Goal: Task Accomplishment & Management: Use online tool/utility

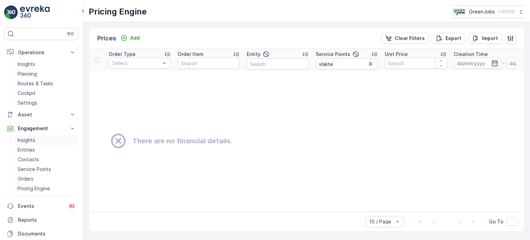
drag, startPoint x: 0, startPoint y: 0, endPoint x: 27, endPoint y: 140, distance: 142.9
click at [27, 140] on p "Insights" at bounding box center [27, 140] width 18 height 7
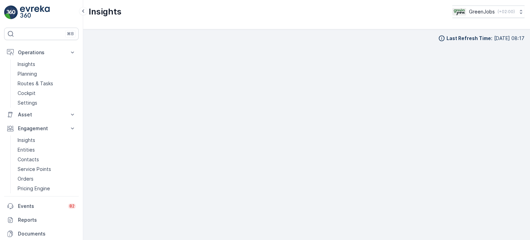
scroll to position [6, 0]
click at [33, 85] on p "Routes & Tasks" at bounding box center [36, 83] width 36 height 7
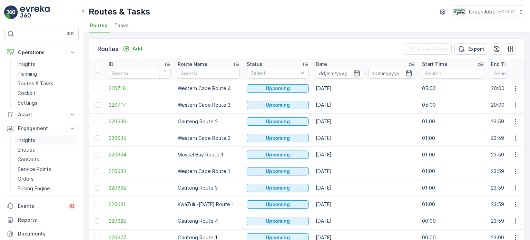
click at [30, 140] on p "Insights" at bounding box center [27, 140] width 18 height 7
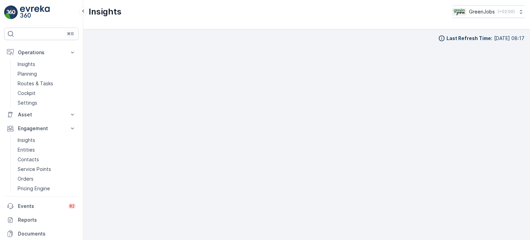
scroll to position [6, 0]
click at [40, 169] on p "Service Points" at bounding box center [34, 168] width 33 height 7
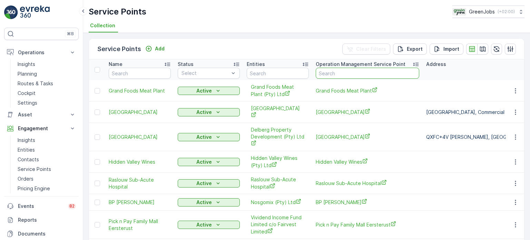
click at [330, 73] on input "text" at bounding box center [366, 73] width 103 height 11
type input "[PERSON_NAME]"
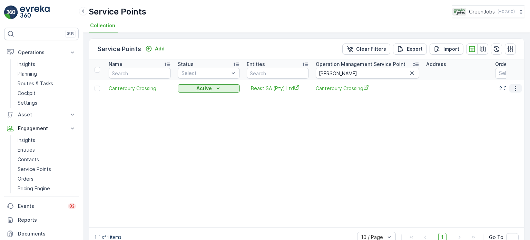
click at [514, 88] on icon "button" at bounding box center [515, 88] width 7 height 7
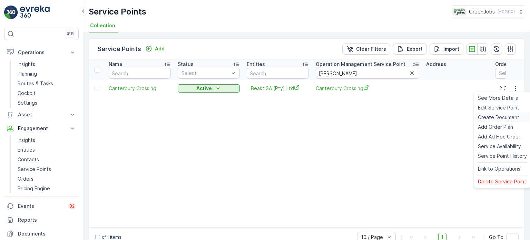
click at [490, 117] on span "Create Document" at bounding box center [497, 117] width 41 height 7
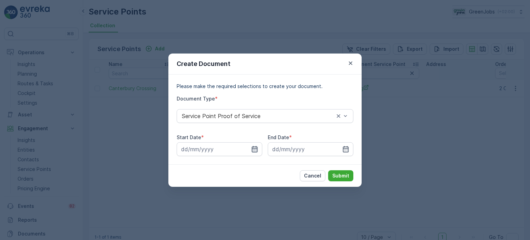
click at [255, 147] on icon "button" at bounding box center [255, 148] width 6 height 6
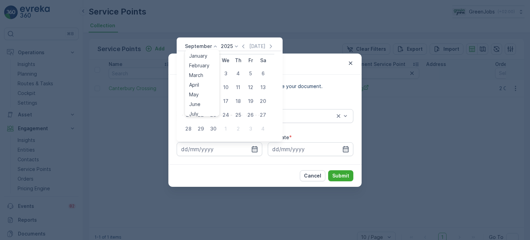
click at [210, 48] on div "September January February March April May June July August September October N…" at bounding box center [202, 46] width 34 height 7
click at [196, 111] on span "July" at bounding box center [193, 111] width 9 height 7
click at [202, 115] on div "21" at bounding box center [200, 114] width 11 height 11
type input "[DATE]"
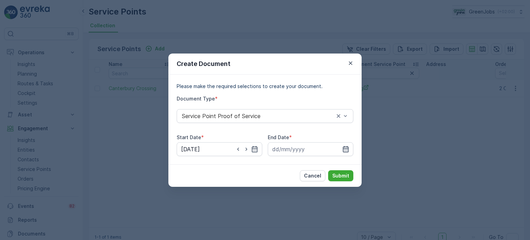
click at [345, 147] on icon "button" at bounding box center [346, 148] width 6 height 6
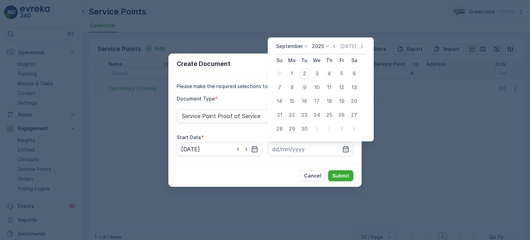
click at [303, 46] on icon at bounding box center [306, 46] width 7 height 7
click at [290, 91] on span "August" at bounding box center [288, 89] width 16 height 7
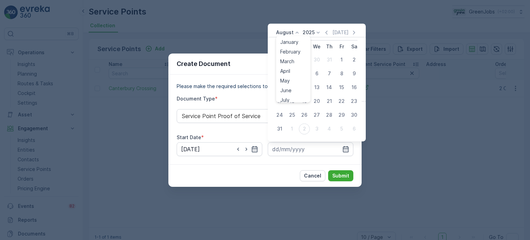
click at [294, 33] on icon at bounding box center [296, 32] width 7 height 7
click at [289, 73] on span "September" at bounding box center [293, 75] width 26 height 7
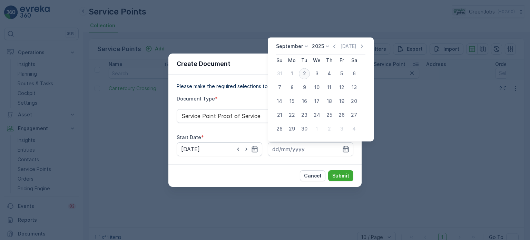
click at [302, 72] on div "2" at bounding box center [304, 73] width 11 height 11
type input "[DATE]"
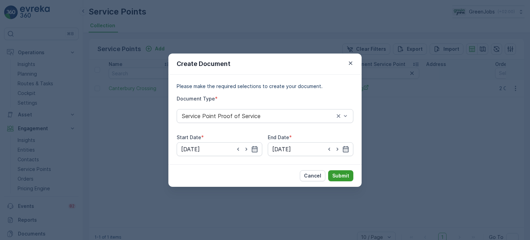
click at [343, 173] on p "Submit" at bounding box center [340, 175] width 17 height 7
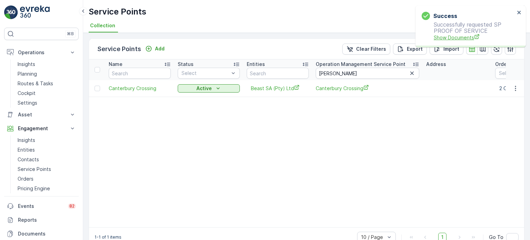
click at [458, 38] on span "Show Documents" at bounding box center [473, 37] width 81 height 7
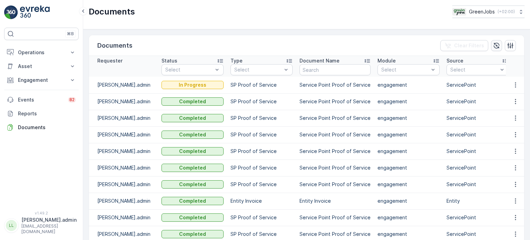
click at [494, 44] on icon "button" at bounding box center [496, 45] width 7 height 7
click at [496, 45] on icon "button" at bounding box center [496, 45] width 7 height 7
click at [512, 83] on icon "button" at bounding box center [515, 84] width 7 height 7
click at [501, 96] on span "See Details" at bounding box center [513, 94] width 27 height 7
